Goal: Task Accomplishment & Management: Use online tool/utility

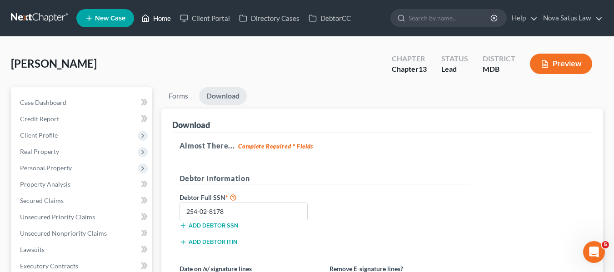
click at [164, 17] on link "Home" at bounding box center [156, 18] width 39 height 16
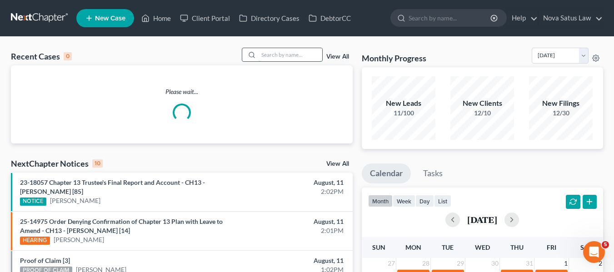
click at [263, 54] on input "search" at bounding box center [290, 54] width 64 height 13
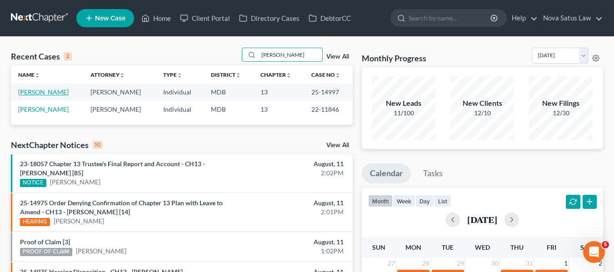
type input "[PERSON_NAME]"
click at [41, 92] on link "[PERSON_NAME]" at bounding box center [43, 92] width 50 height 8
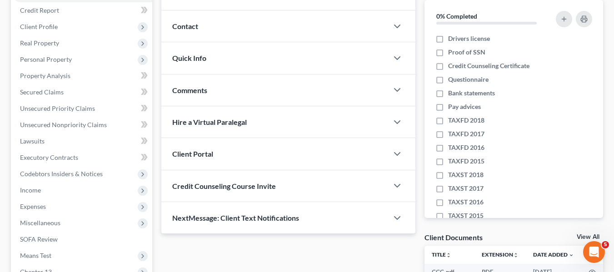
scroll to position [109, 0]
click at [48, 74] on span "Property Analysis" at bounding box center [45, 75] width 50 height 8
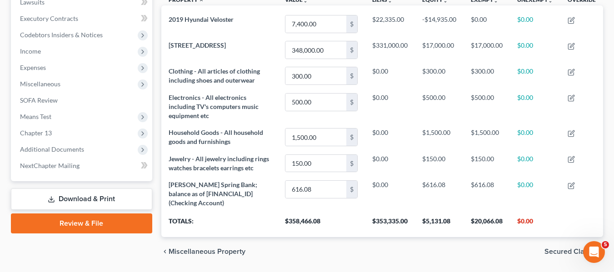
scroll to position [267, 0]
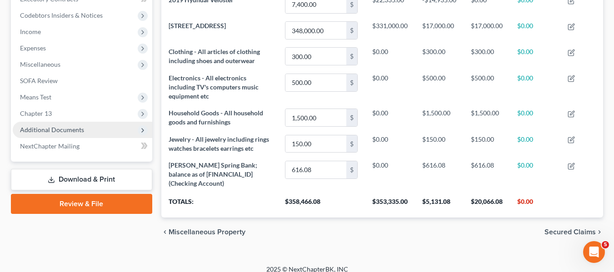
click at [53, 126] on span "Additional Documents" at bounding box center [52, 130] width 64 height 8
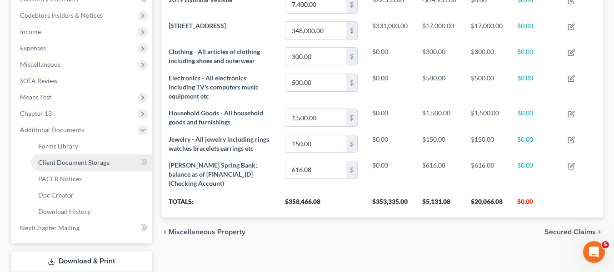
click at [54, 169] on link "Client Document Storage" at bounding box center [91, 162] width 121 height 16
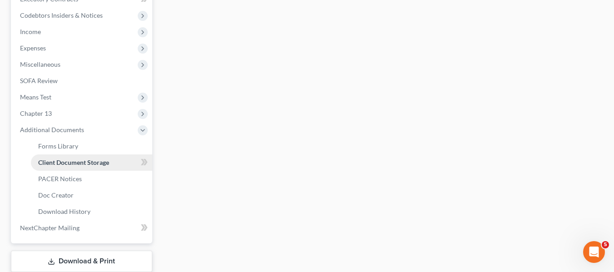
select select "14"
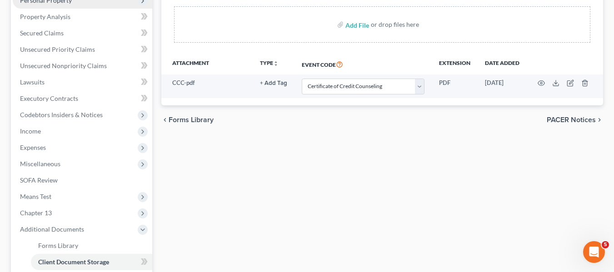
scroll to position [253, 0]
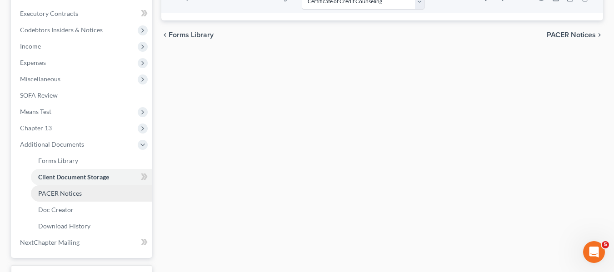
click at [54, 197] on span "PACER Notices" at bounding box center [60, 193] width 44 height 8
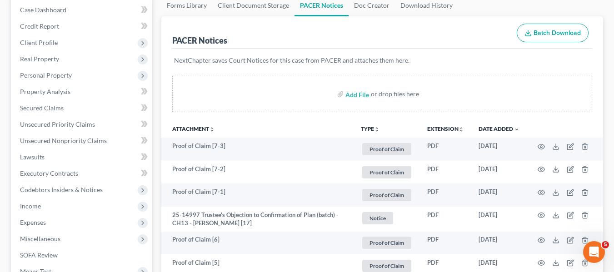
scroll to position [93, 0]
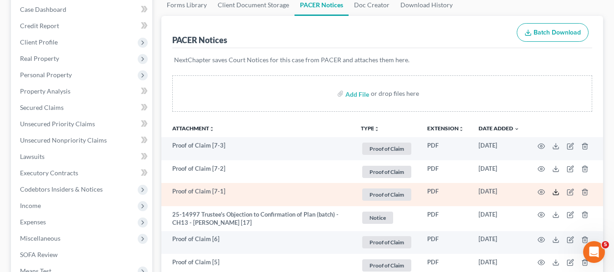
click at [555, 188] on icon at bounding box center [555, 191] width 7 height 7
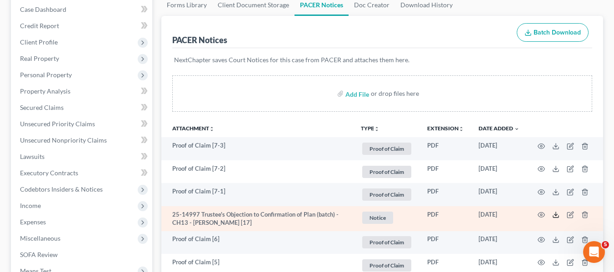
click at [554, 214] on icon at bounding box center [555, 214] width 7 height 7
